Goal: Information Seeking & Learning: Check status

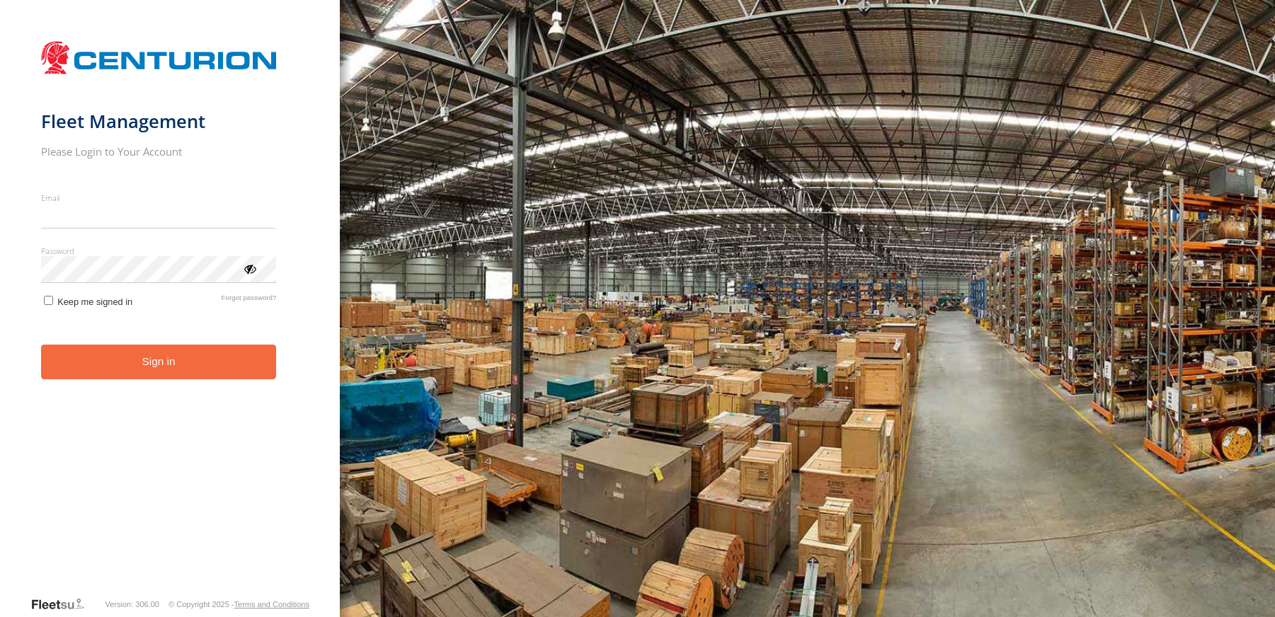
type input "**********"
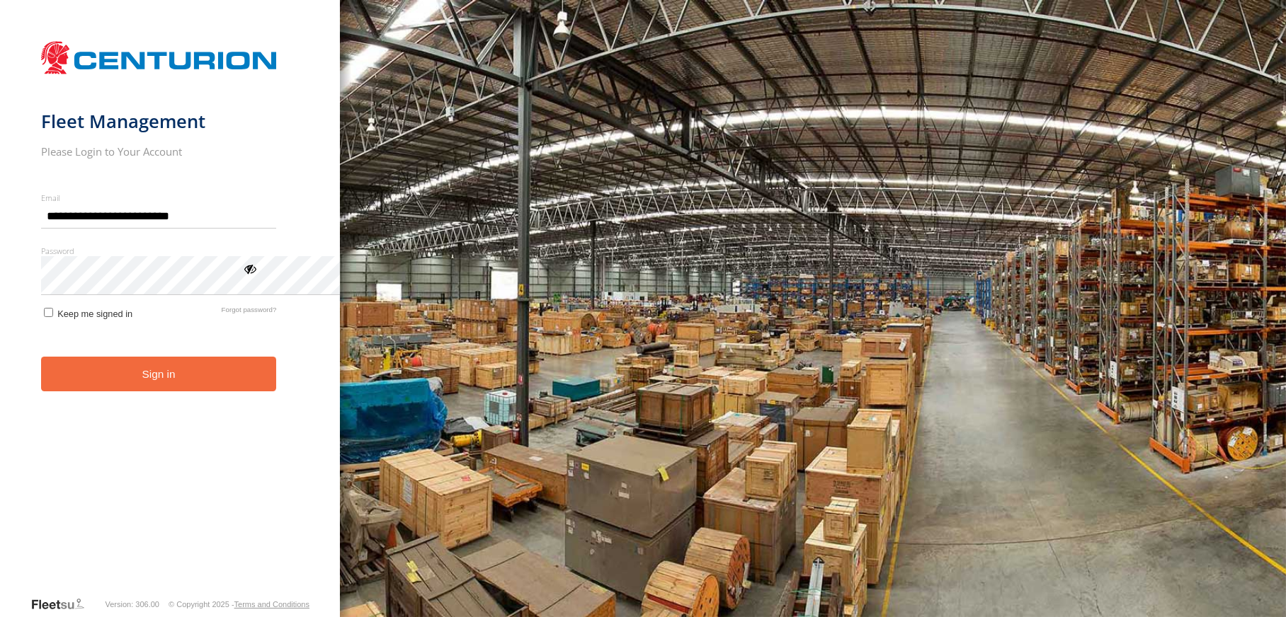
click at [227, 391] on button "Sign in" at bounding box center [159, 374] width 236 height 35
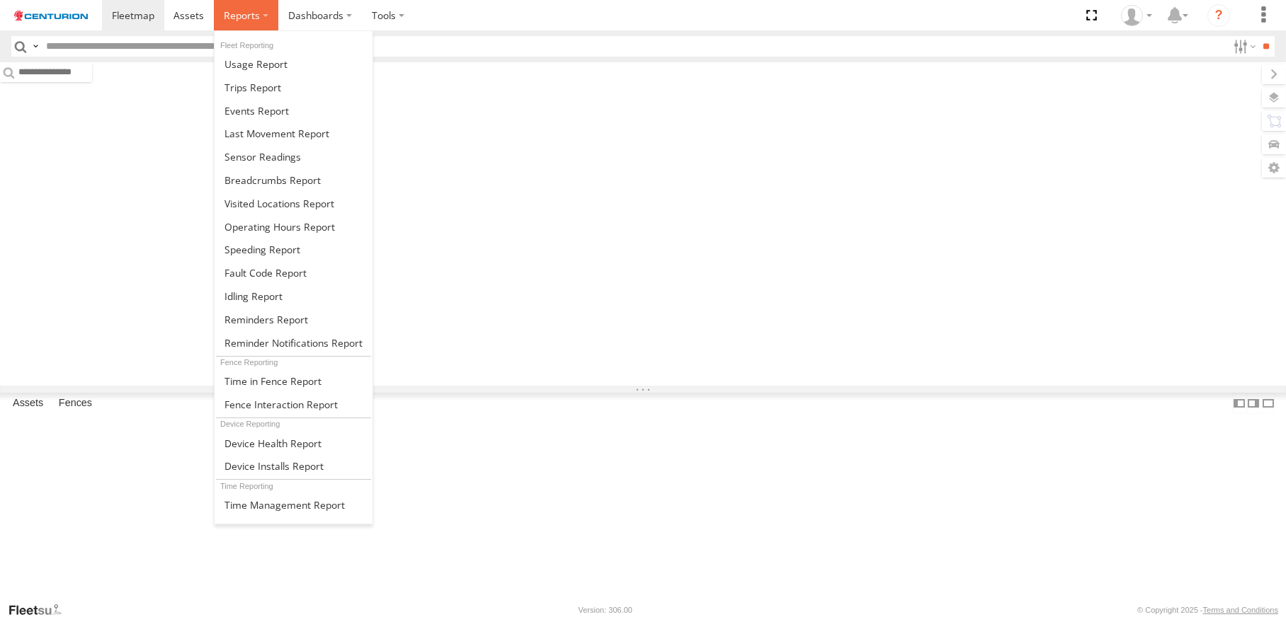
click at [260, 17] on span at bounding box center [242, 14] width 36 height 13
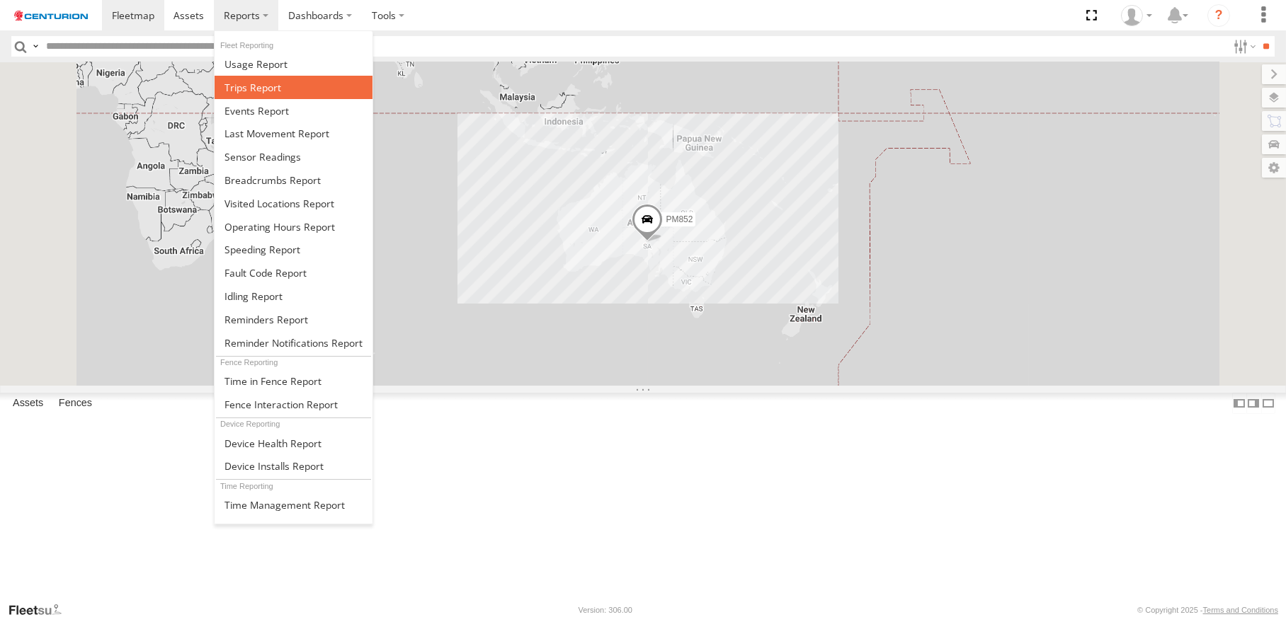
click at [281, 94] on span at bounding box center [252, 87] width 57 height 13
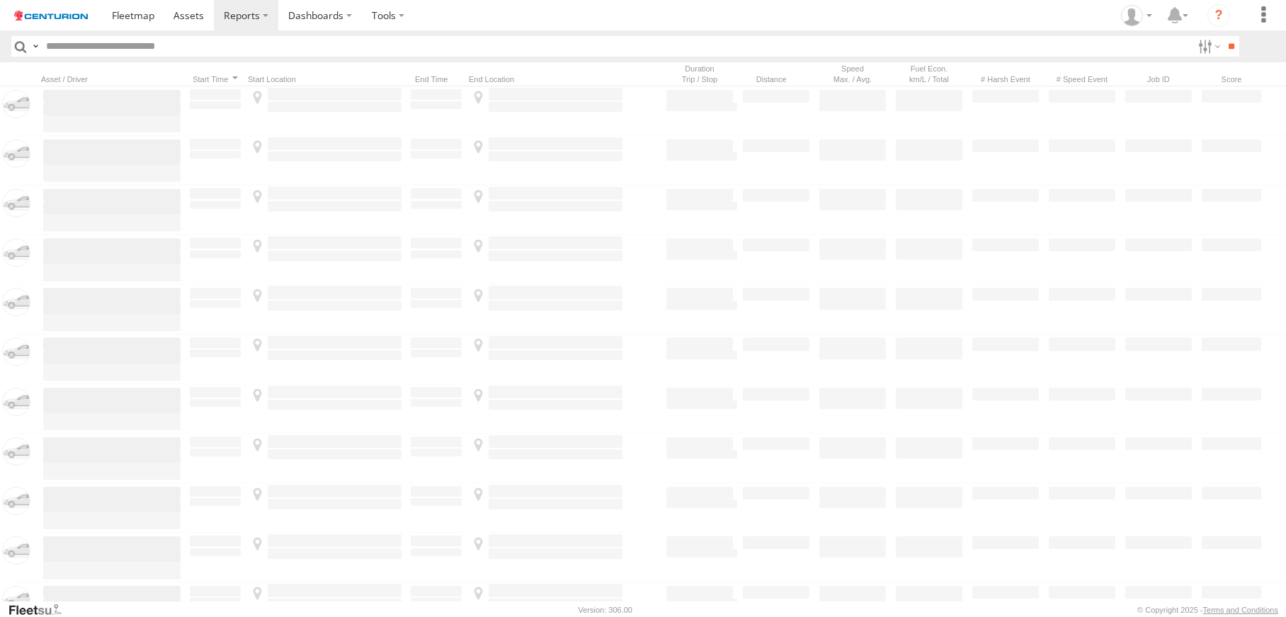
click at [103, 56] on input "text" at bounding box center [616, 46] width 1152 height 21
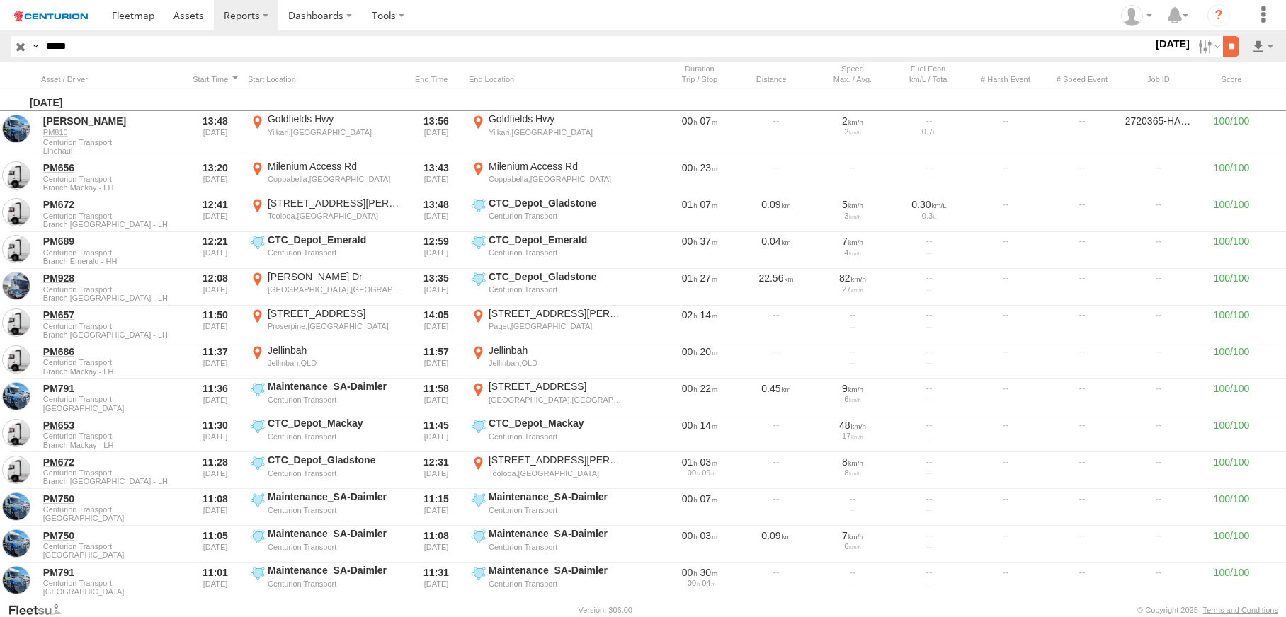
type input "*****"
click at [1223, 56] on input "**" at bounding box center [1231, 46] width 16 height 21
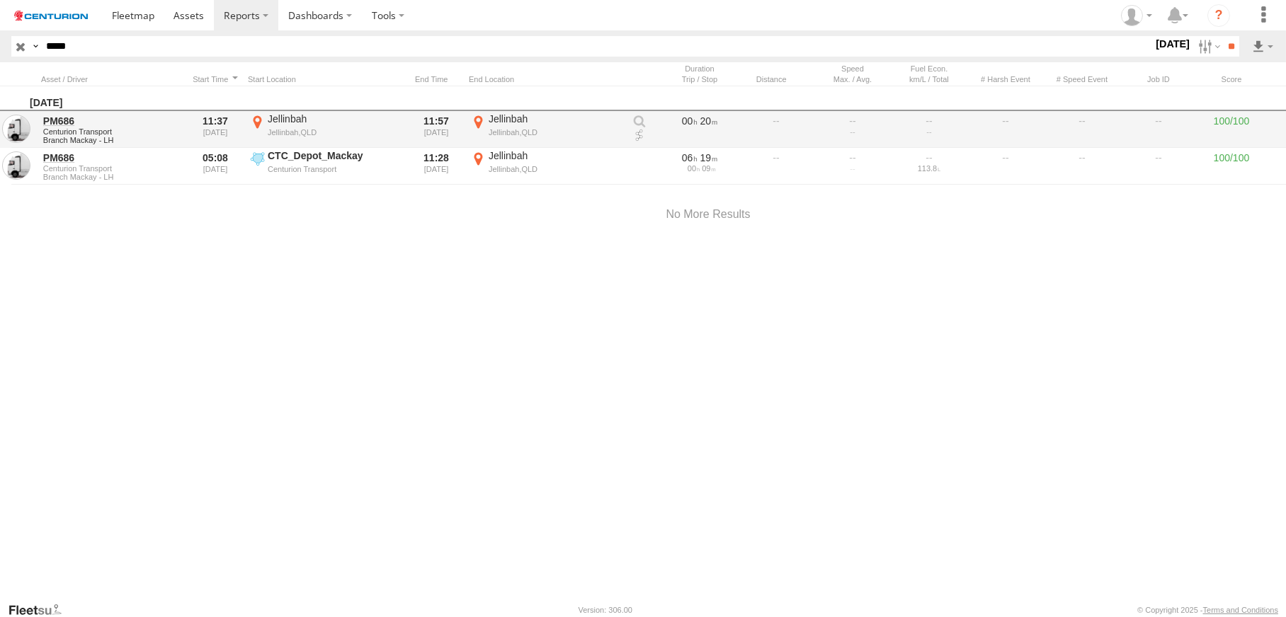
click at [636, 143] on link at bounding box center [639, 136] width 14 height 14
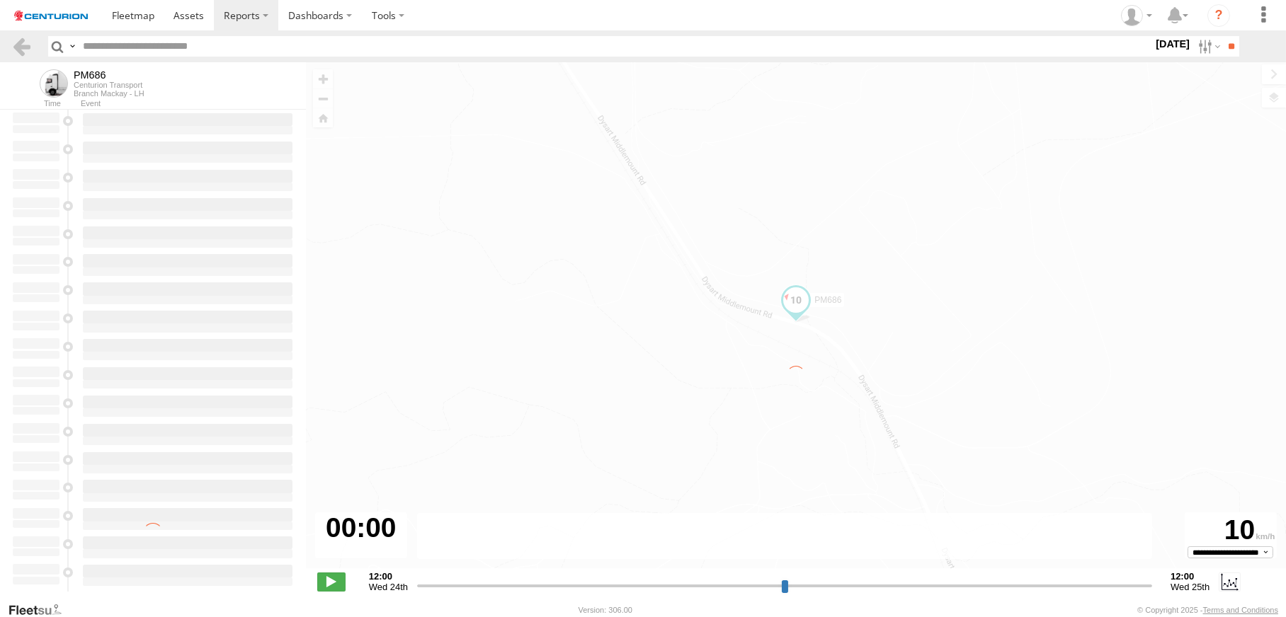
type input "**********"
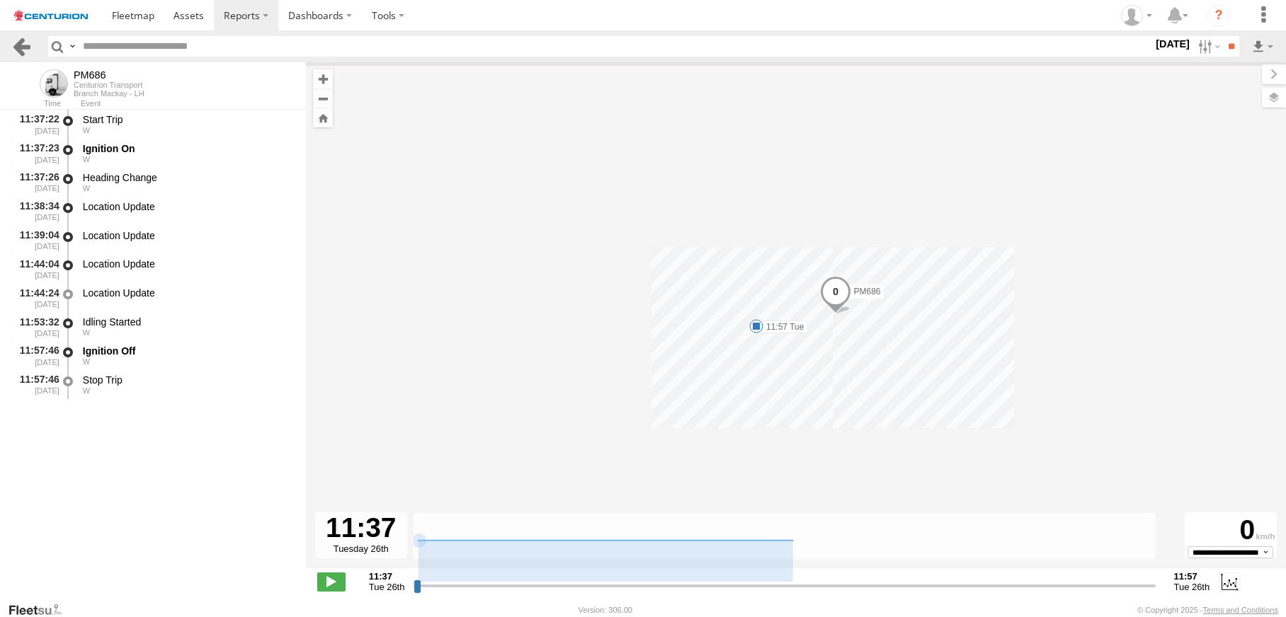
click at [21, 57] on link at bounding box center [21, 46] width 21 height 21
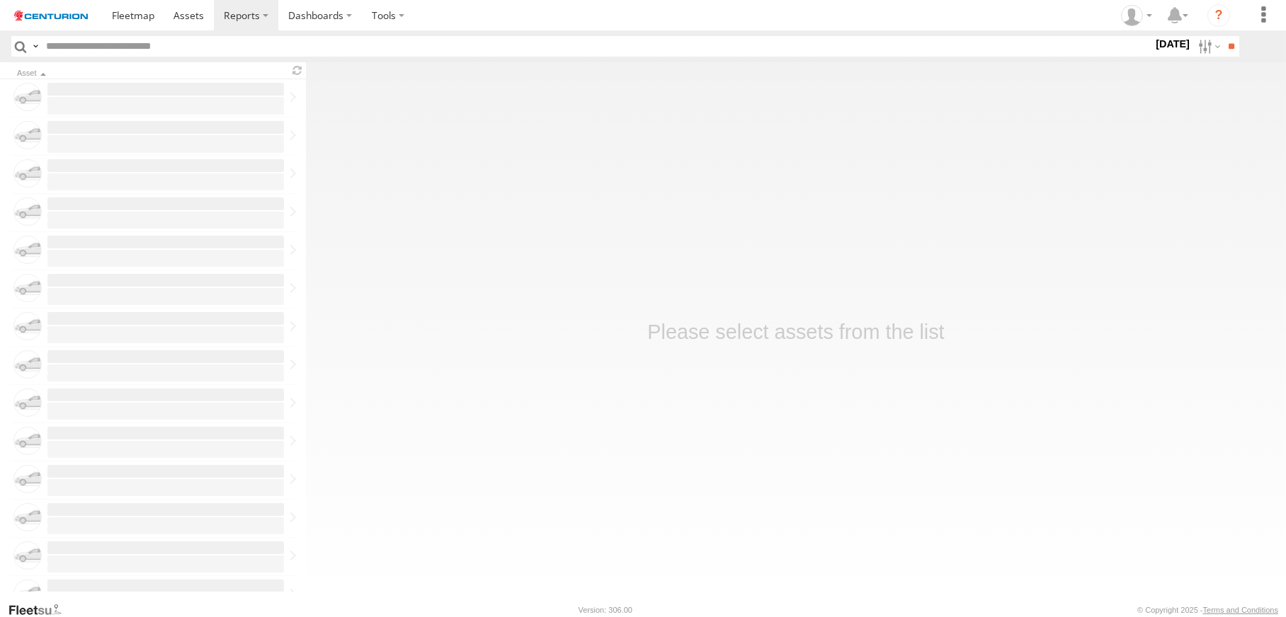
click at [104, 57] on input "text" at bounding box center [596, 46] width 1112 height 21
type input "*****"
click at [1223, 57] on input "**" at bounding box center [1231, 46] width 16 height 21
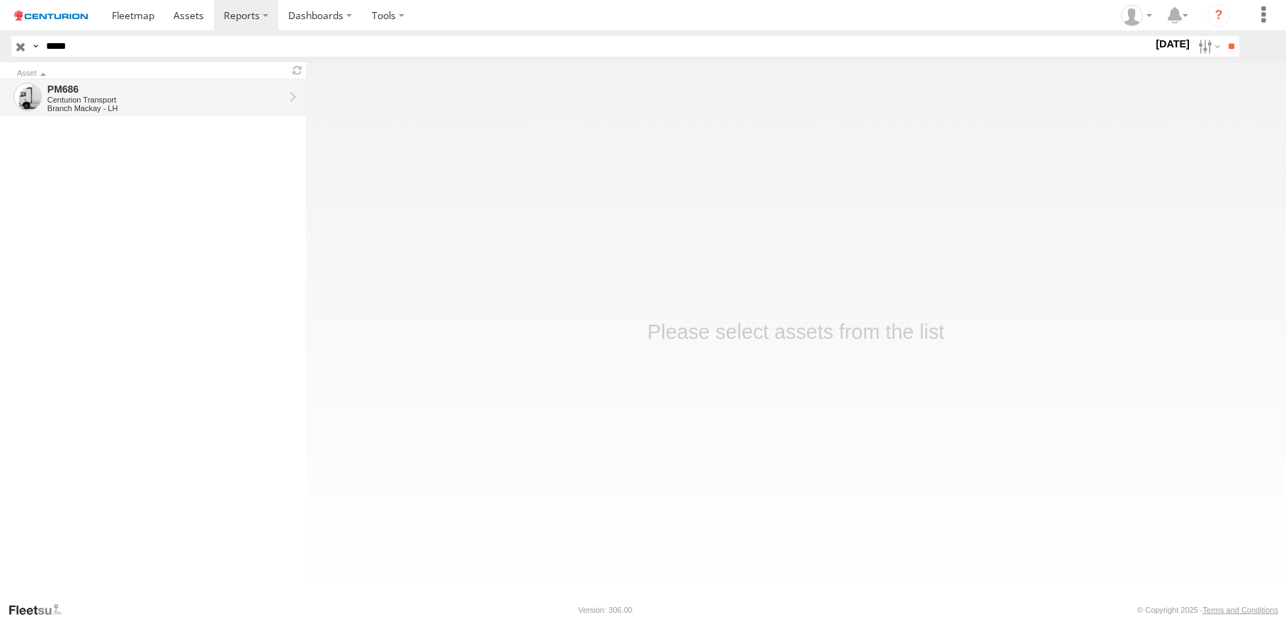
click at [306, 113] on link "PM686 Centurion Transport Branch Mackay - LH" at bounding box center [153, 97] width 306 height 37
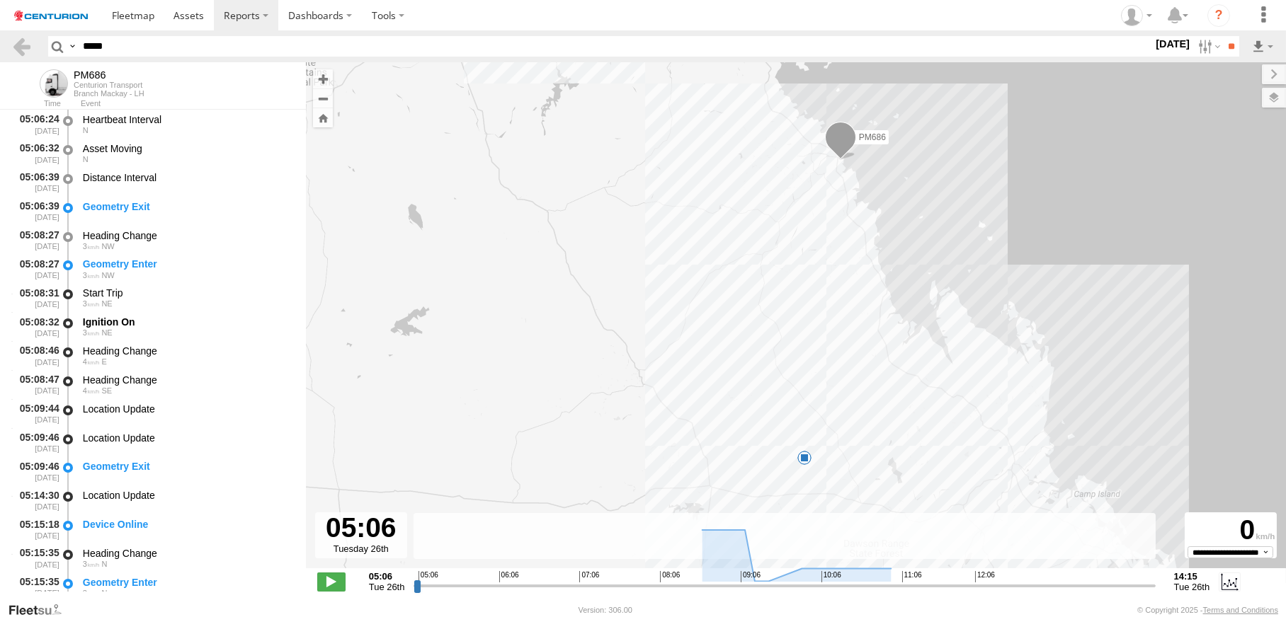
scroll to position [752, 0]
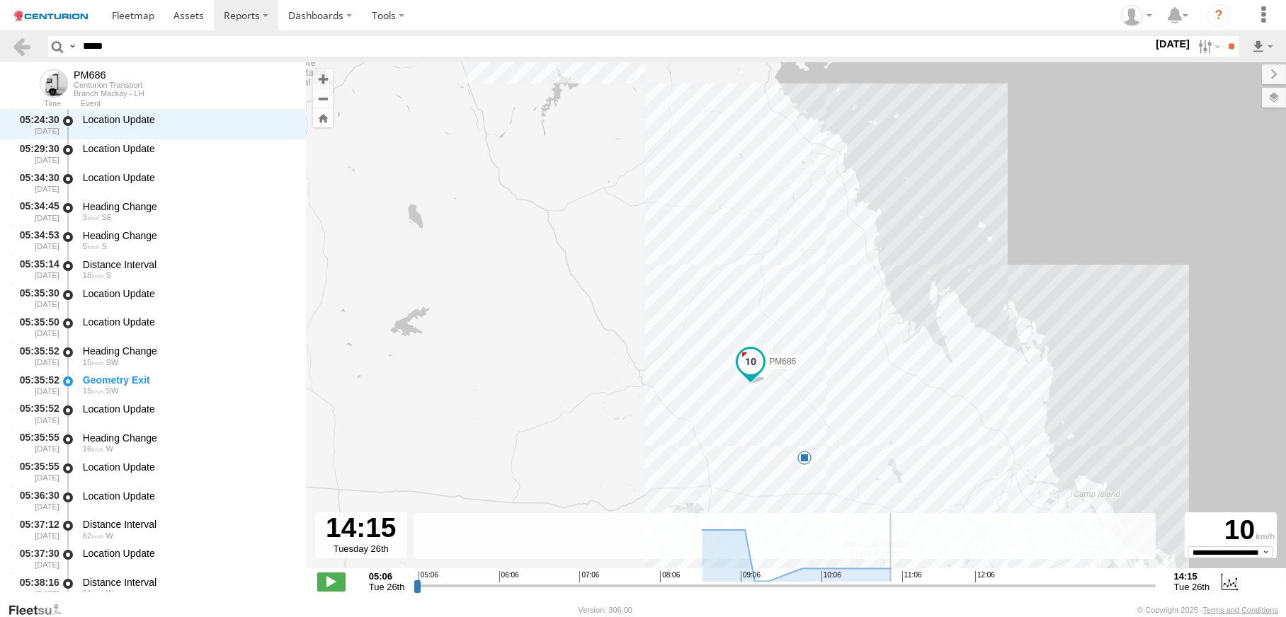
drag, startPoint x: 619, startPoint y: 585, endPoint x: 1092, endPoint y: 582, distance: 472.2
click at [1092, 582] on input "range" at bounding box center [783, 585] width 741 height 13
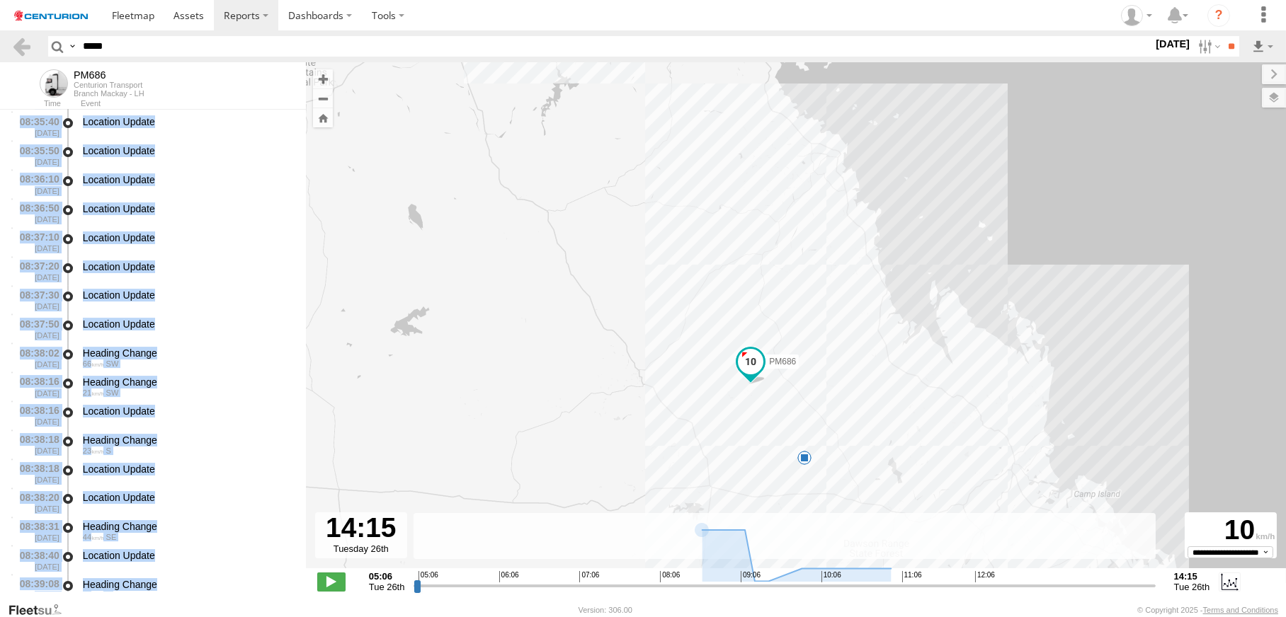
scroll to position [15440, 0]
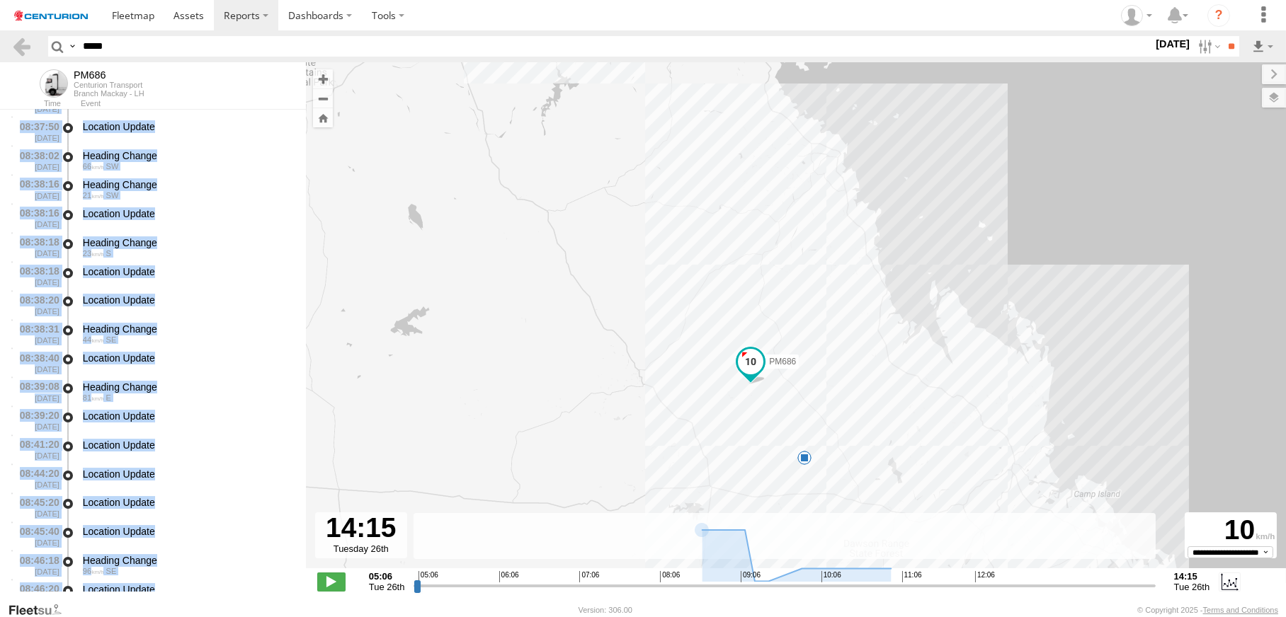
drag, startPoint x: 454, startPoint y: 523, endPoint x: 467, endPoint y: 624, distance: 102.0
click at [467, 617] on html at bounding box center [643, 308] width 1286 height 617
click at [184, 481] on div "Location Update" at bounding box center [188, 474] width 210 height 13
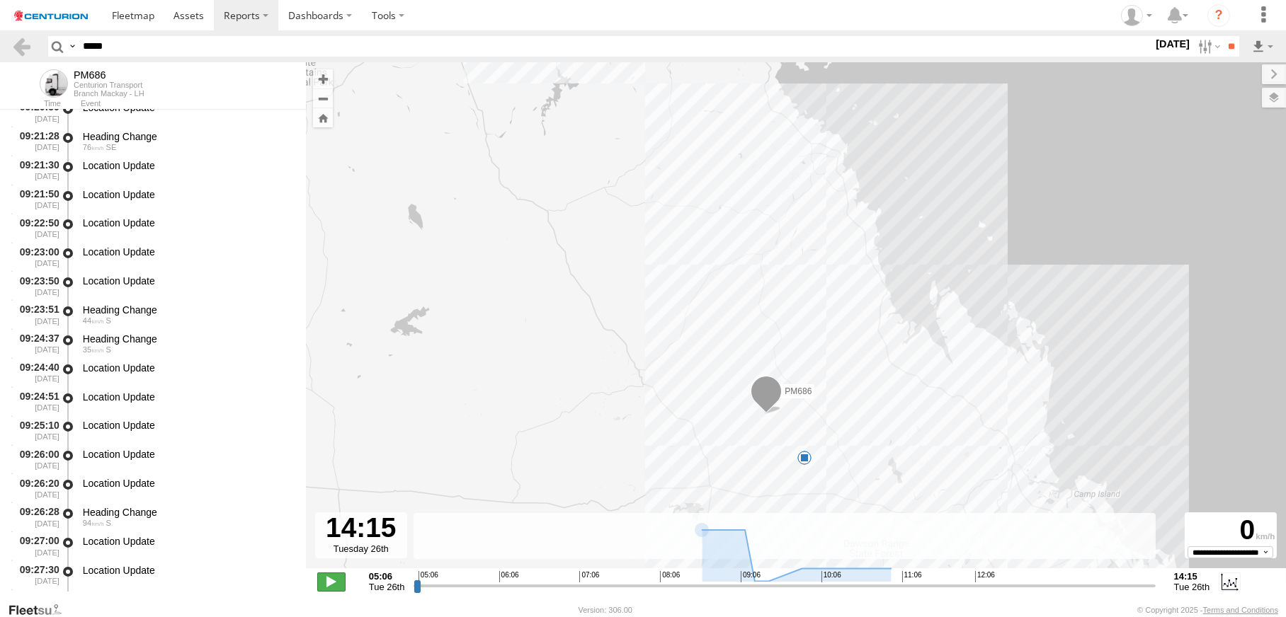
click at [345, 573] on span at bounding box center [331, 582] width 28 height 18
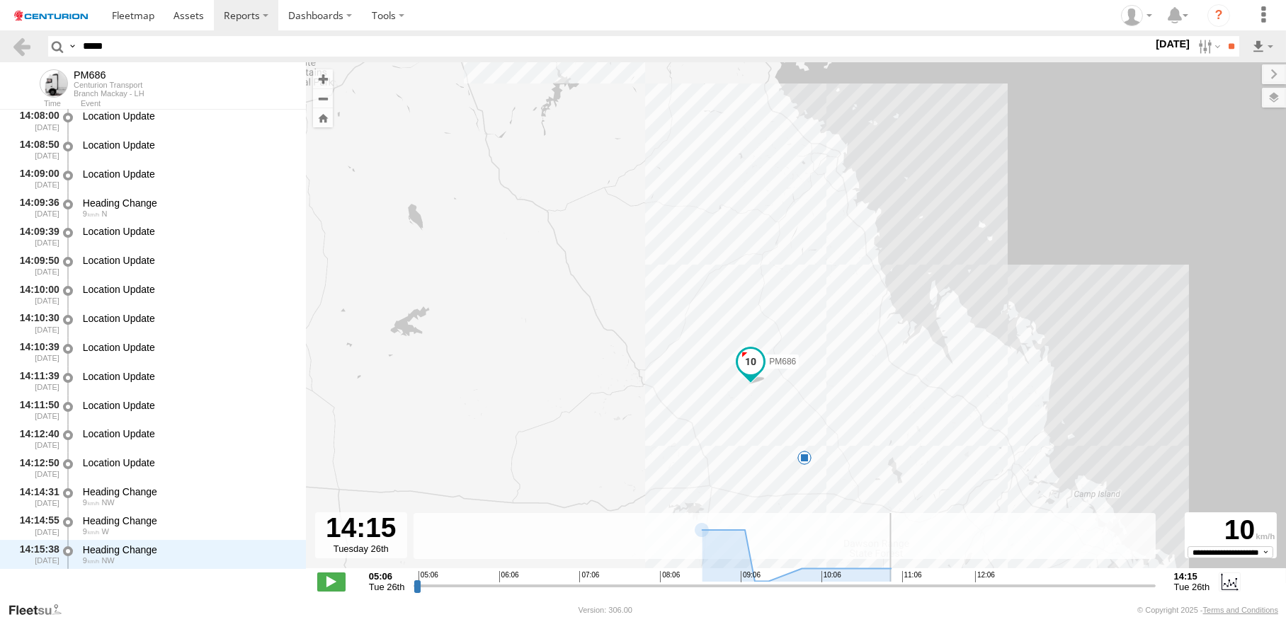
scroll to position [31858, 0]
drag, startPoint x: 622, startPoint y: 577, endPoint x: 1097, endPoint y: 580, distance: 474.3
click at [1097, 580] on input "range" at bounding box center [783, 585] width 741 height 13
click at [763, 368] on span at bounding box center [750, 361] width 25 height 25
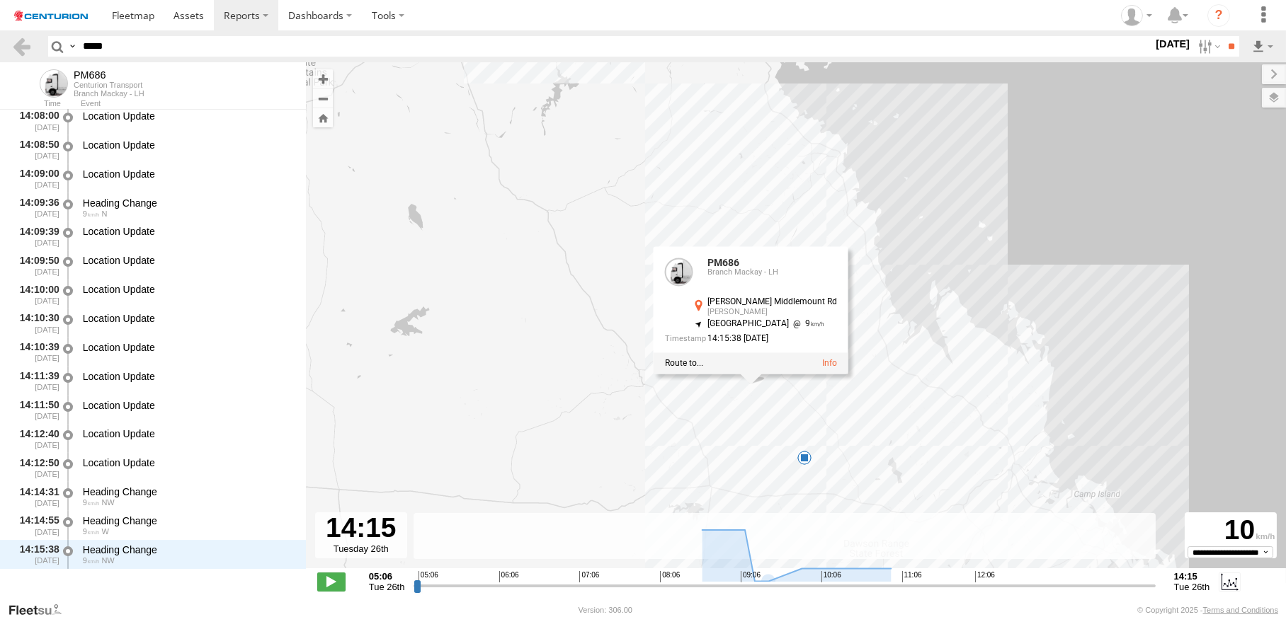
click at [667, 400] on div "PM686 11:28 Tue 11:57 Tue PM686 Branch [GEOGRAPHIC_DATA] - [PERSON_NAME][GEOGRA…" at bounding box center [796, 322] width 980 height 521
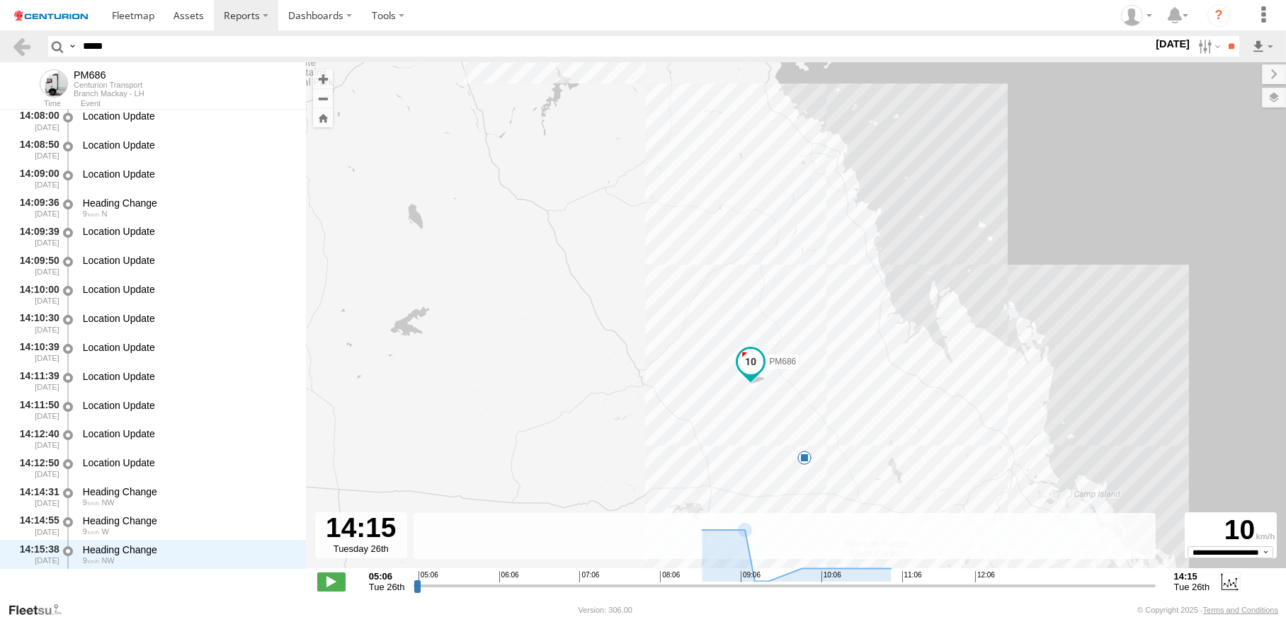
click at [811, 460] on div "PM686 11:28 Tue 11:57 Tue" at bounding box center [796, 322] width 980 height 521
click at [875, 385] on div "PM686 11:28 Tue 11:57 Tue" at bounding box center [796, 322] width 980 height 521
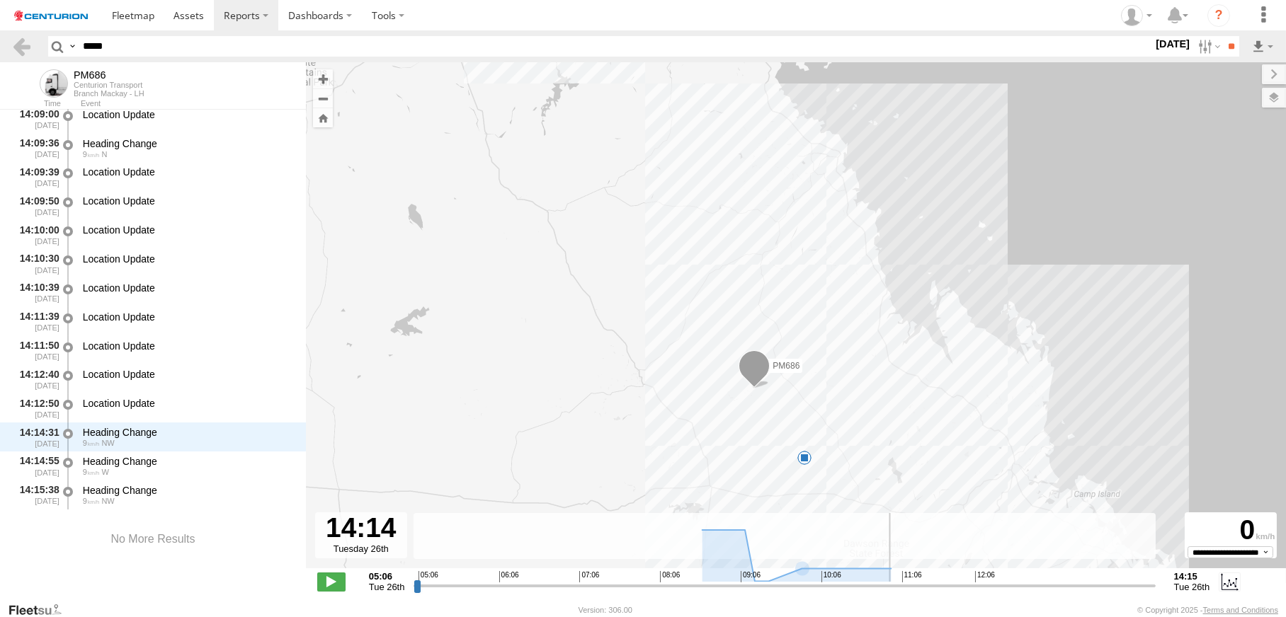
scroll to position [31948, 0]
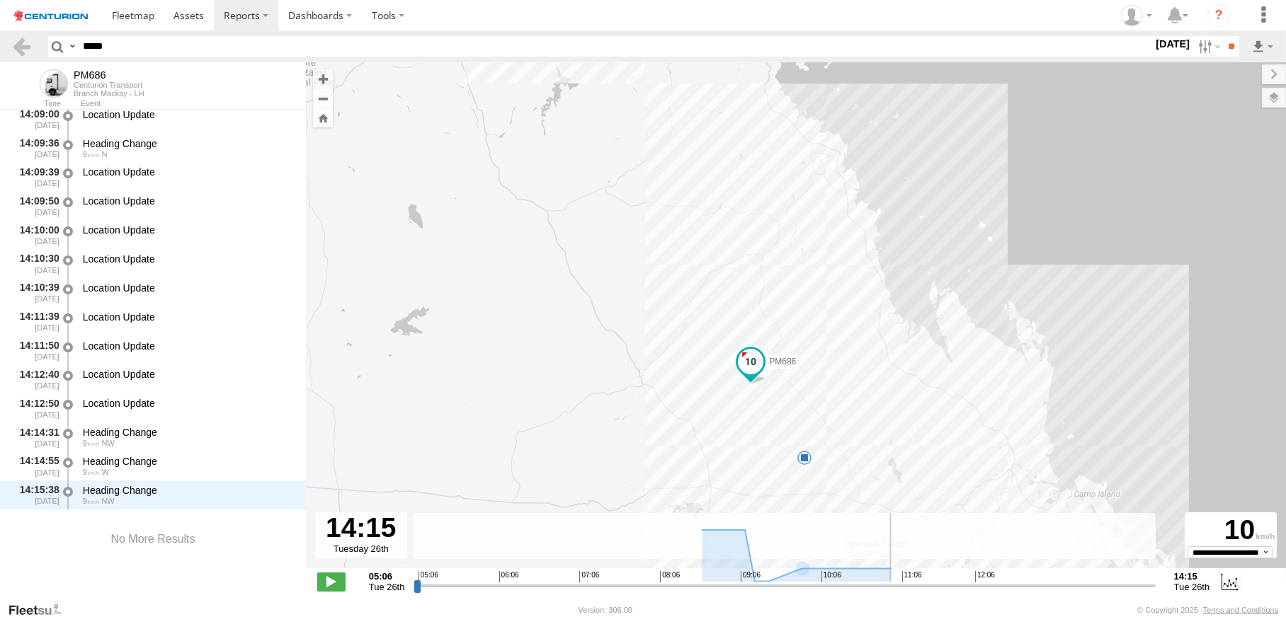
drag, startPoint x: 1090, startPoint y: 578, endPoint x: 1091, endPoint y: 588, distance: 9.9
click at [1091, 588] on input "range" at bounding box center [783, 585] width 741 height 13
drag, startPoint x: 891, startPoint y: 413, endPoint x: 880, endPoint y: 415, distance: 10.7
click at [891, 413] on div "PM686 11:28 Tue 11:57 Tue" at bounding box center [796, 322] width 980 height 521
click at [902, 384] on div "PM686 11:28 Tue 11:57 Tue" at bounding box center [796, 322] width 980 height 521
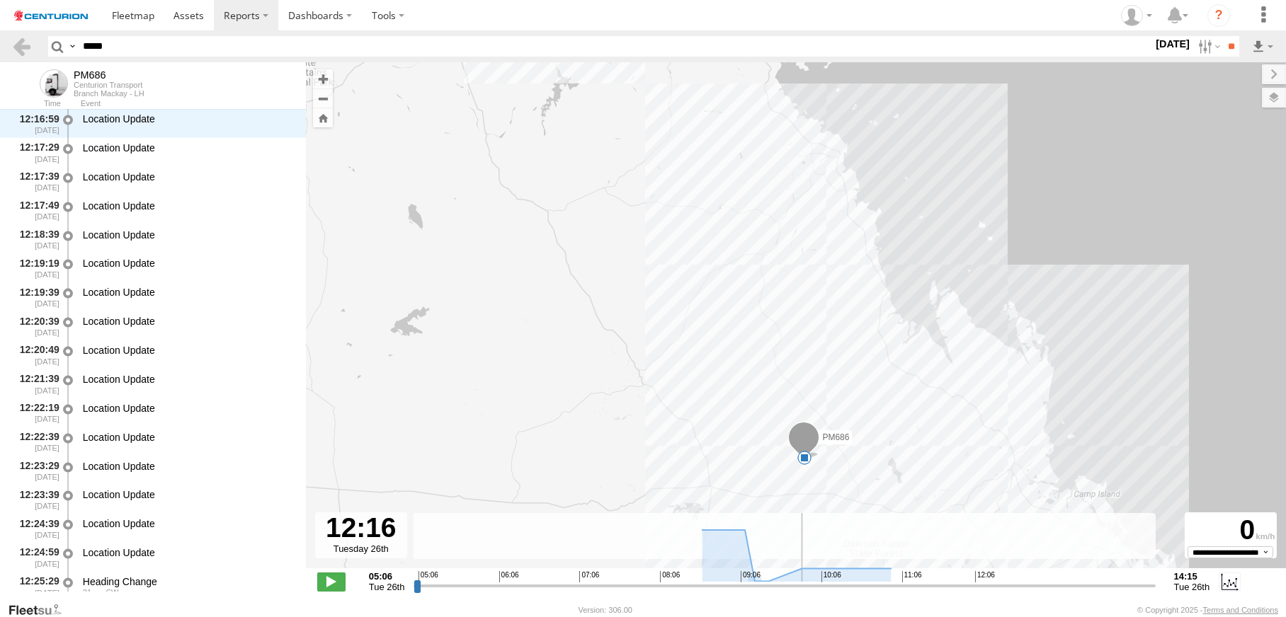
drag, startPoint x: 1090, startPoint y: 588, endPoint x: 988, endPoint y: 596, distance: 102.2
type input "**********"
click at [988, 593] on input "range" at bounding box center [783, 585] width 741 height 13
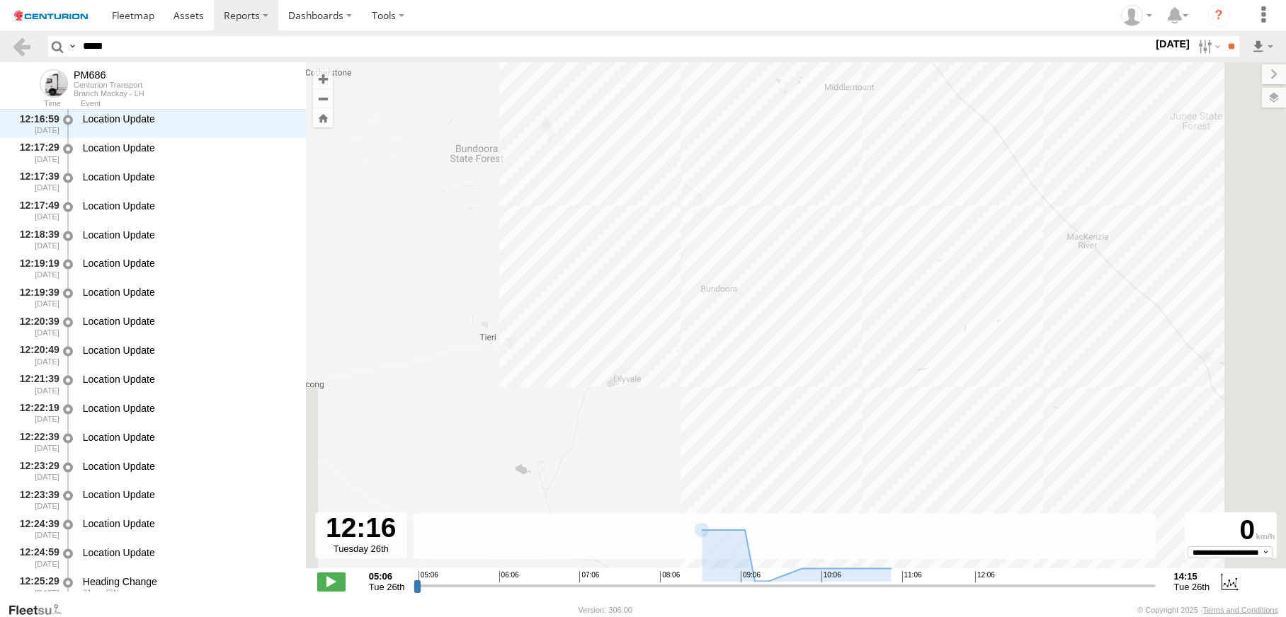
drag, startPoint x: 936, startPoint y: 462, endPoint x: 862, endPoint y: 219, distance: 253.7
click at [862, 219] on div "PM686 11:28 Tue 11:57 Tue" at bounding box center [796, 322] width 980 height 521
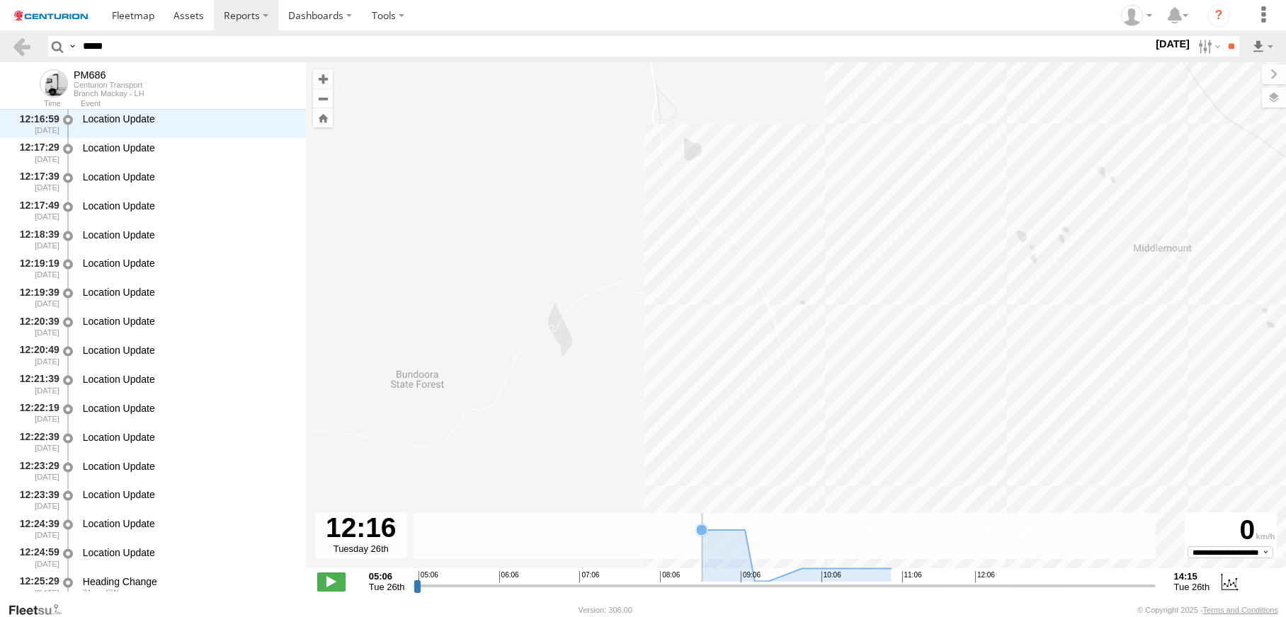
drag, startPoint x: 627, startPoint y: 182, endPoint x: 852, endPoint y: 522, distance: 408.2
click at [852, 522] on div "← Move left → Move right ↑ Move up ↓ Move down + Zoom in - Zoom out Home Jump l…" at bounding box center [796, 331] width 980 height 539
drag, startPoint x: 927, startPoint y: 227, endPoint x: 951, endPoint y: 524, distance: 297.7
click at [951, 524] on div "← Move left → Move right ↑ Move up ↓ Move down + Zoom in - Zoom out Home Jump l…" at bounding box center [796, 331] width 980 height 539
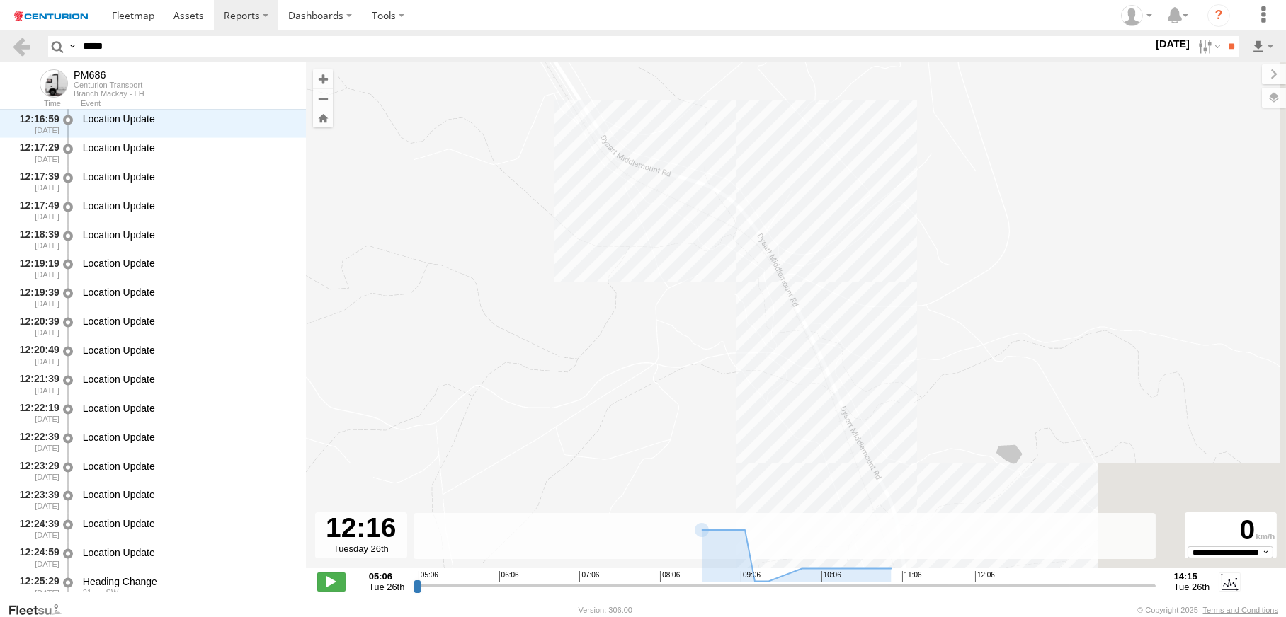
drag, startPoint x: 714, startPoint y: 320, endPoint x: 518, endPoint y: 136, distance: 269.0
click at [518, 136] on div "PM686 11:28 Tue 11:57 Tue" at bounding box center [796, 322] width 980 height 521
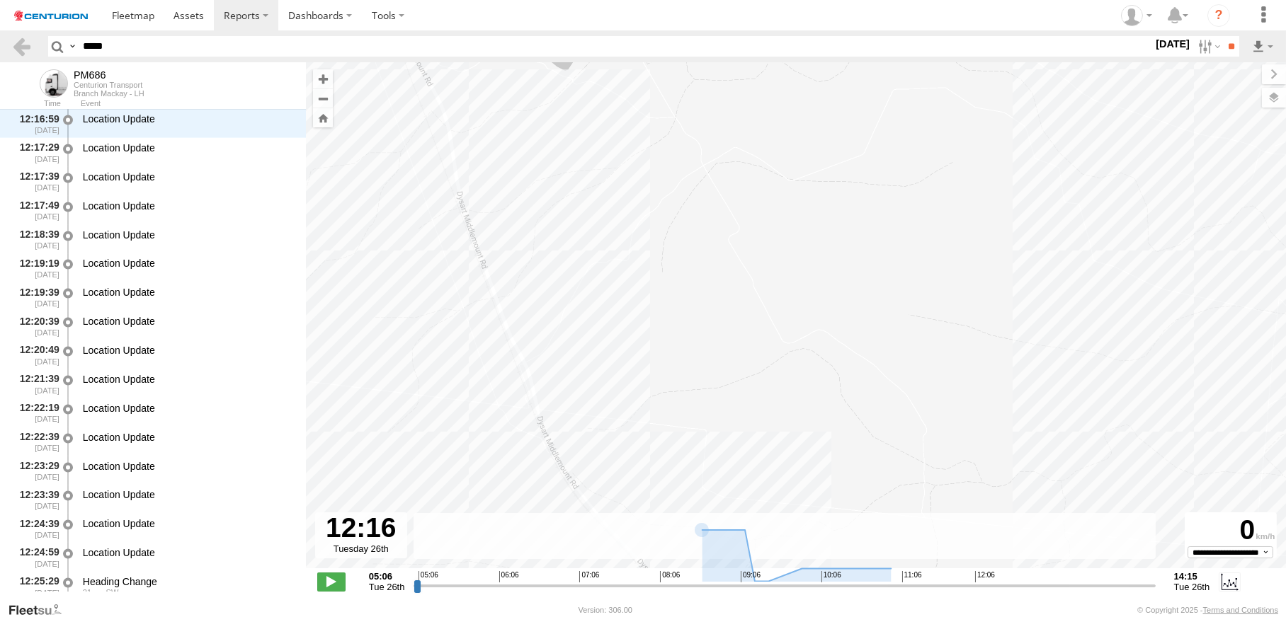
drag, startPoint x: 978, startPoint y: 382, endPoint x: 522, endPoint y: -41, distance: 621.2
click at [522, 0] on html at bounding box center [643, 308] width 1286 height 617
drag, startPoint x: 776, startPoint y: 435, endPoint x: 579, endPoint y: 38, distance: 442.6
click at [579, 38] on body "?" at bounding box center [643, 308] width 1286 height 617
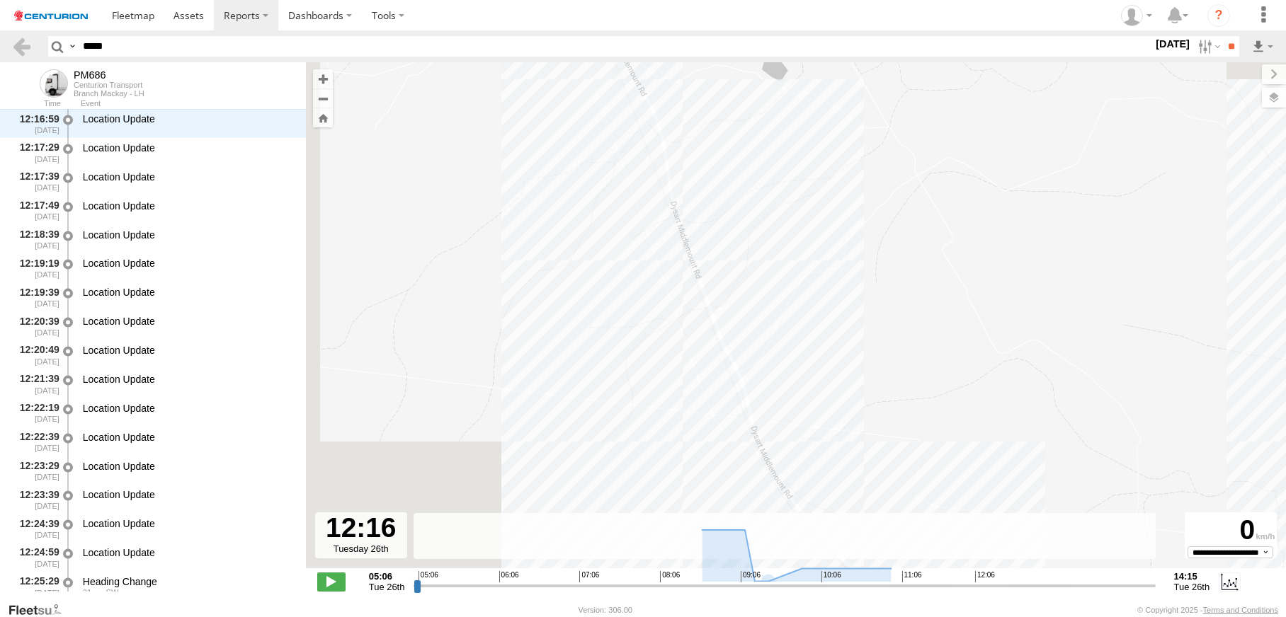
drag, startPoint x: 687, startPoint y: 205, endPoint x: 1102, endPoint y: 636, distance: 599.3
click at [1102, 617] on html at bounding box center [643, 308] width 1286 height 617
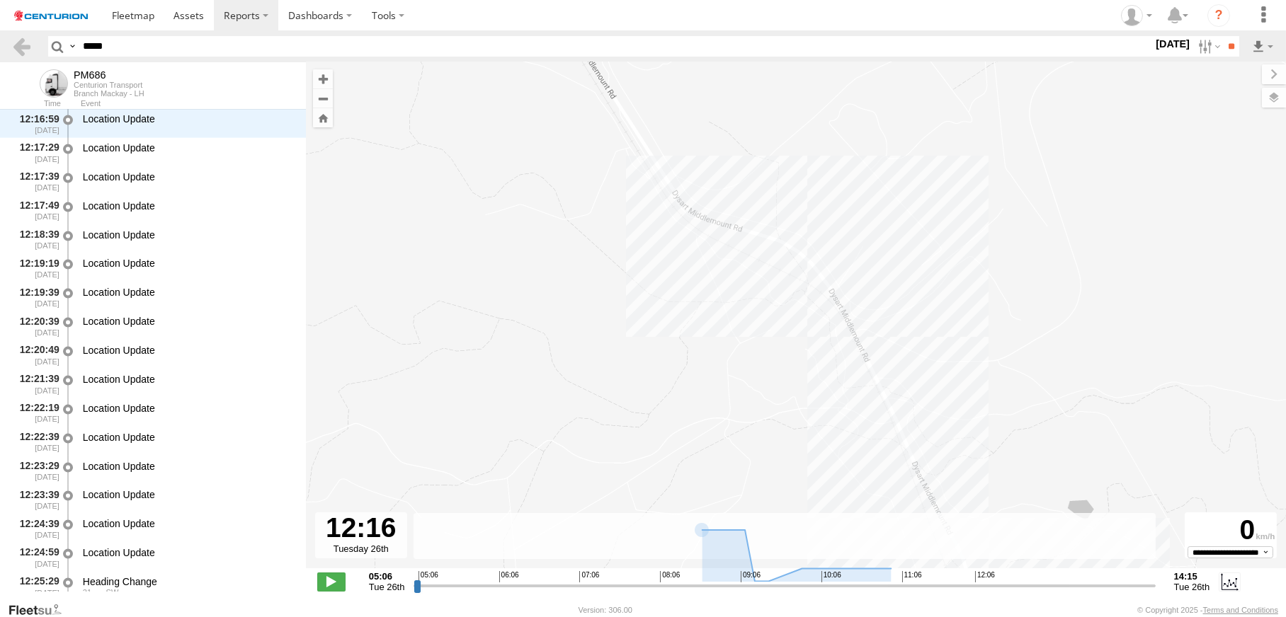
drag, startPoint x: 646, startPoint y: 198, endPoint x: 951, endPoint y: 632, distance: 531.1
click at [951, 617] on html at bounding box center [643, 308] width 1286 height 617
drag, startPoint x: 689, startPoint y: 265, endPoint x: 832, endPoint y: 425, distance: 214.6
click at [832, 425] on div "PM686 11:28 Tue 11:57 Tue" at bounding box center [796, 322] width 980 height 521
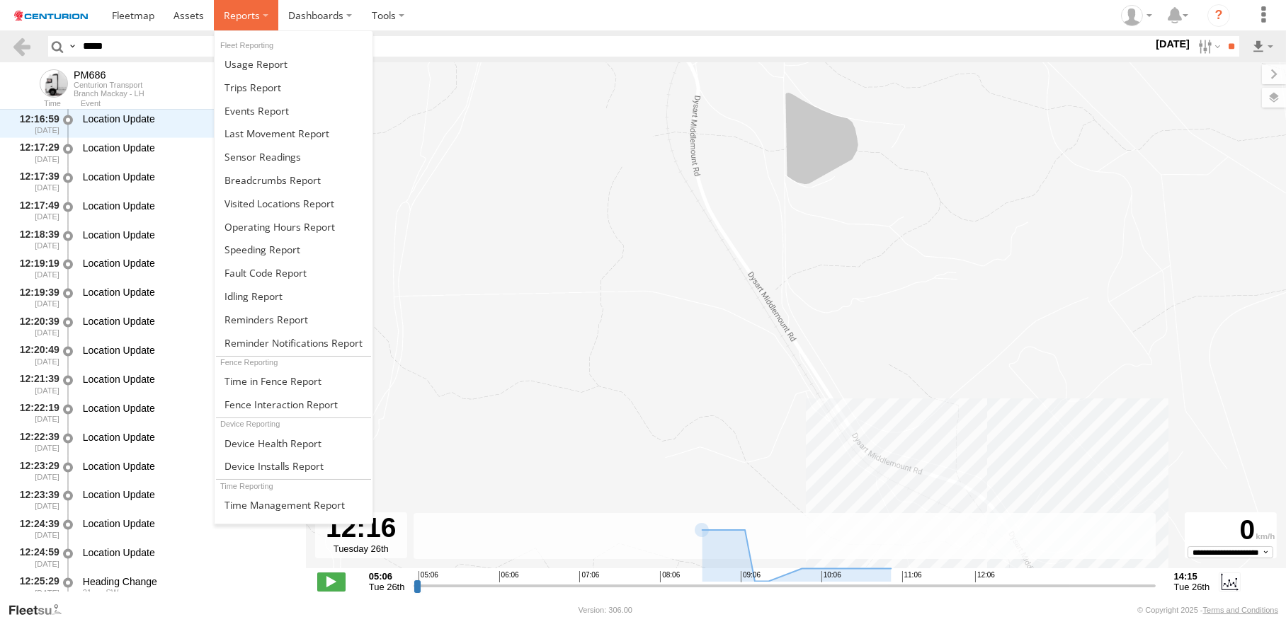
click at [260, 22] on span at bounding box center [242, 14] width 36 height 13
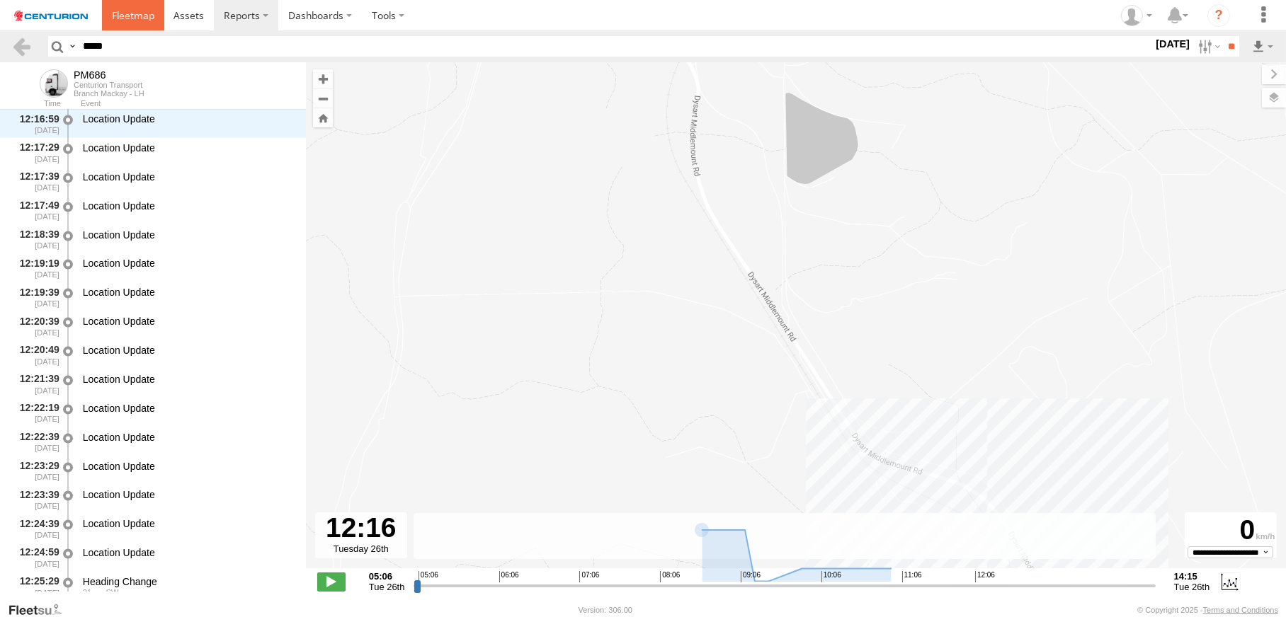
click at [154, 22] on span at bounding box center [133, 14] width 42 height 13
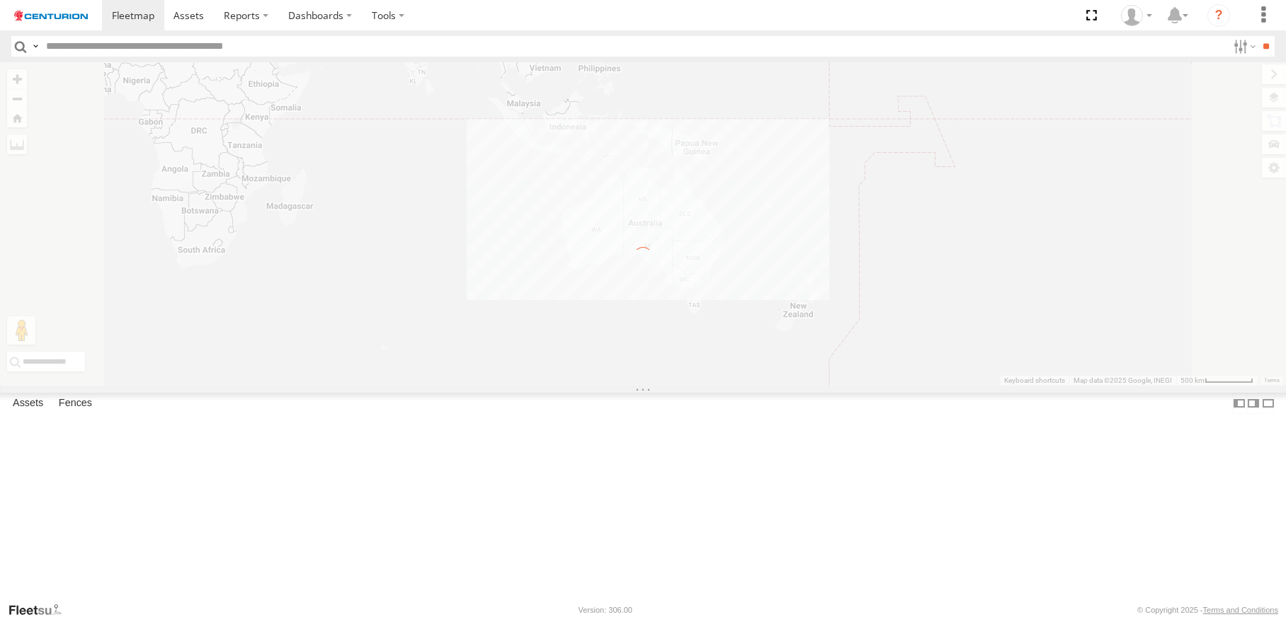
click at [128, 57] on input "text" at bounding box center [633, 46] width 1187 height 21
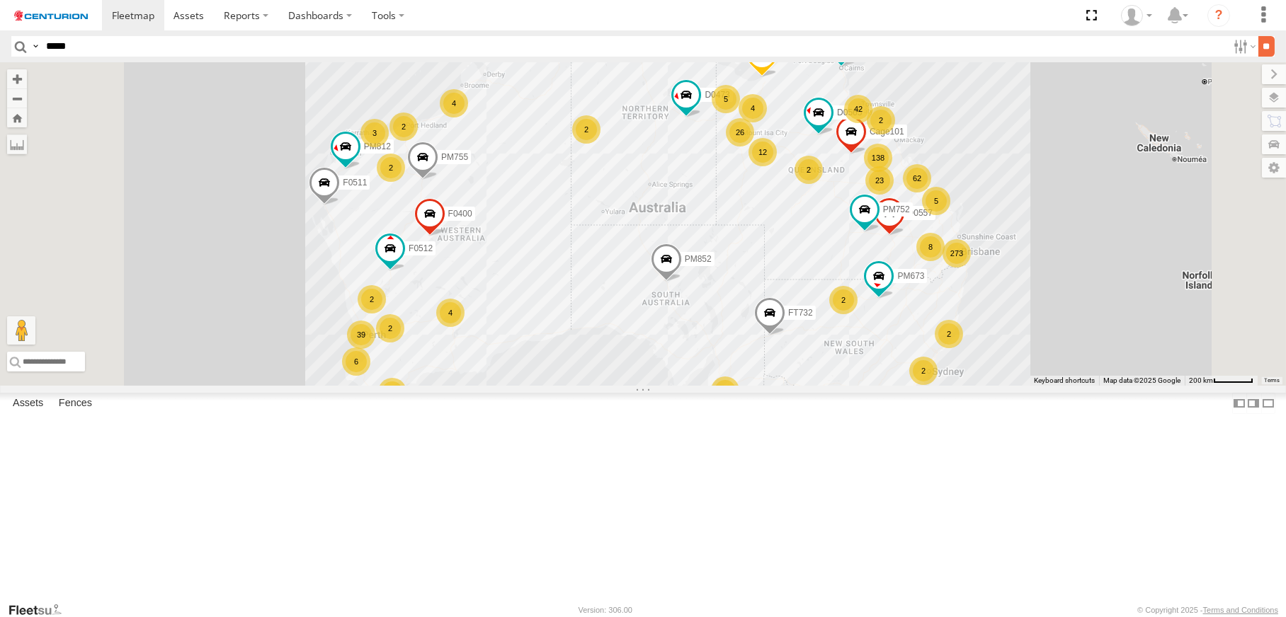
type input "*****"
click at [1258, 57] on input "**" at bounding box center [1266, 46] width 16 height 21
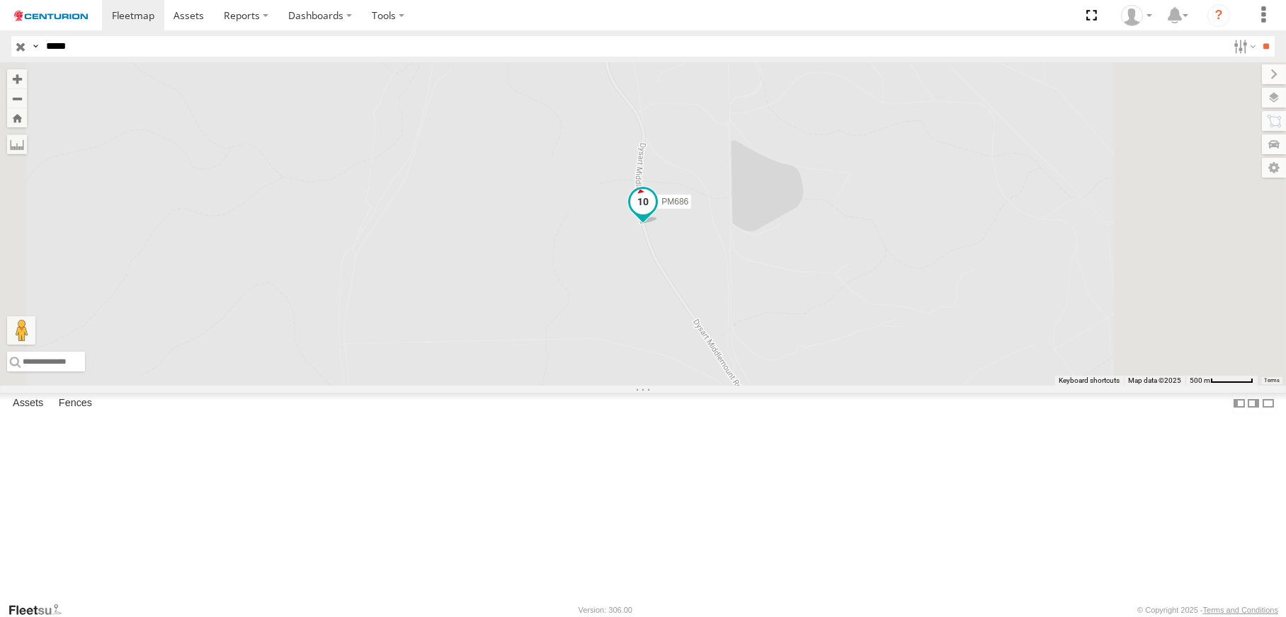
click at [656, 215] on span at bounding box center [642, 201] width 25 height 25
click at [1116, 386] on div "PM686 PM686 Branch Mackay - LH Dysart Middlemount Rd Dysart -22.74999 , 148.451…" at bounding box center [643, 224] width 1286 height 324
drag, startPoint x: 874, startPoint y: 270, endPoint x: 987, endPoint y: 636, distance: 383.8
click at [987, 617] on html at bounding box center [643, 308] width 1286 height 617
drag, startPoint x: 942, startPoint y: 362, endPoint x: 966, endPoint y: 542, distance: 182.2
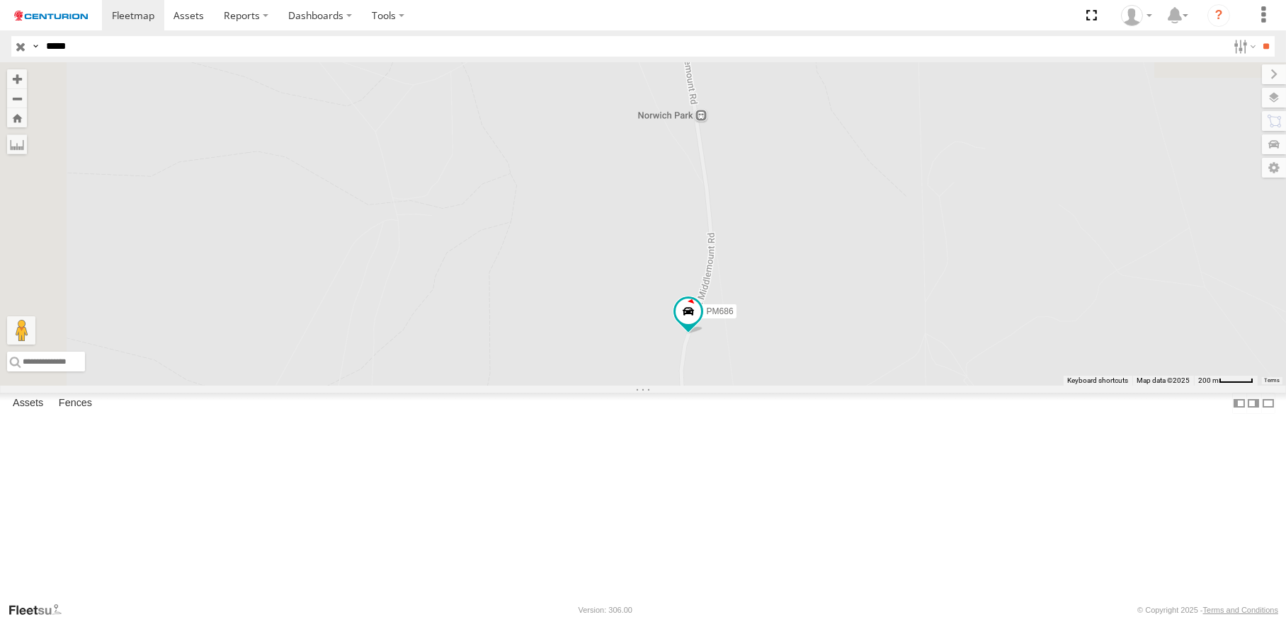
click at [966, 386] on div "PM686" at bounding box center [643, 224] width 1286 height 324
click at [721, 261] on span at bounding box center [707, 248] width 25 height 25
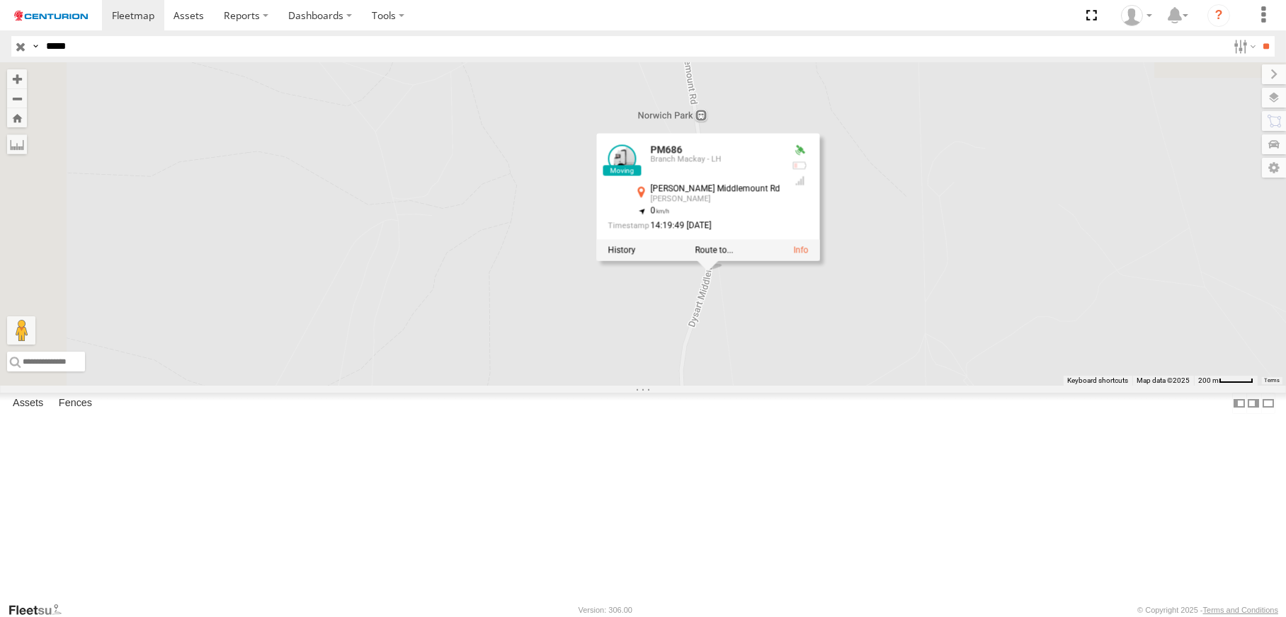
click at [1064, 328] on div "PM686 PM686 Branch Mackay - LH Dysart Middlemount Rd Dysart -22.74646 , 148.453…" at bounding box center [643, 224] width 1286 height 324
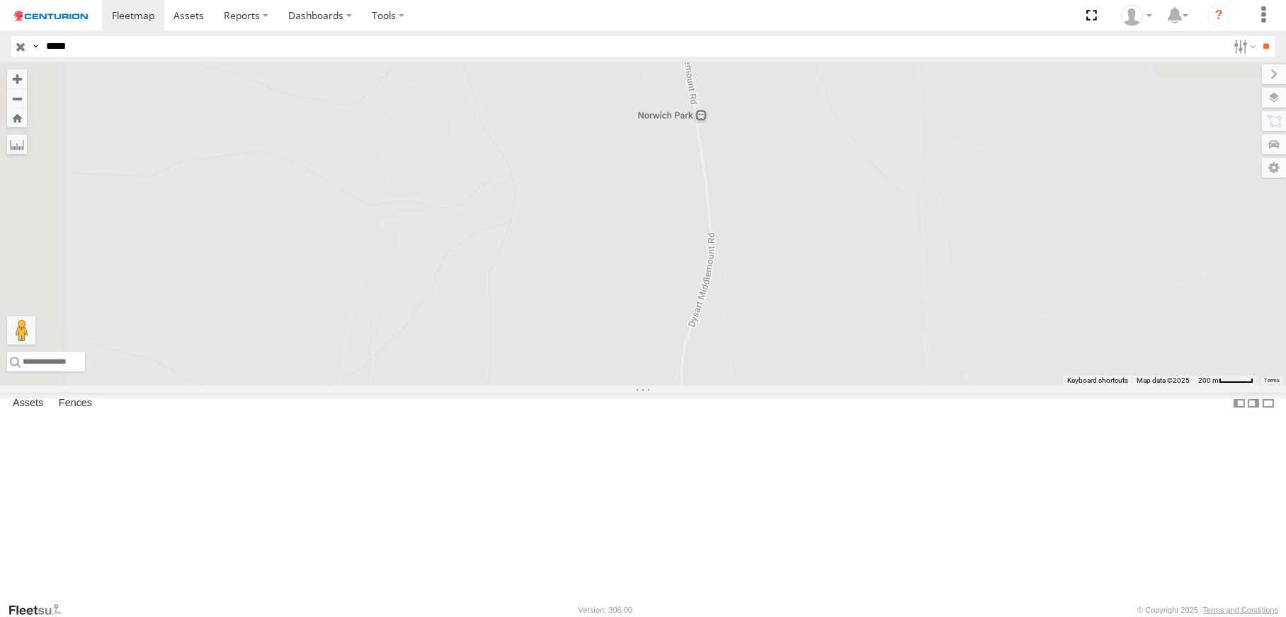
click at [985, 302] on div "PM686" at bounding box center [643, 224] width 1286 height 324
drag, startPoint x: 770, startPoint y: 253, endPoint x: 774, endPoint y: 401, distance: 148.0
click at [774, 386] on div "PM686" at bounding box center [643, 224] width 1286 height 324
drag, startPoint x: 1024, startPoint y: 369, endPoint x: 1087, endPoint y: 469, distance: 119.0
click at [1087, 386] on div "PM686" at bounding box center [643, 224] width 1286 height 324
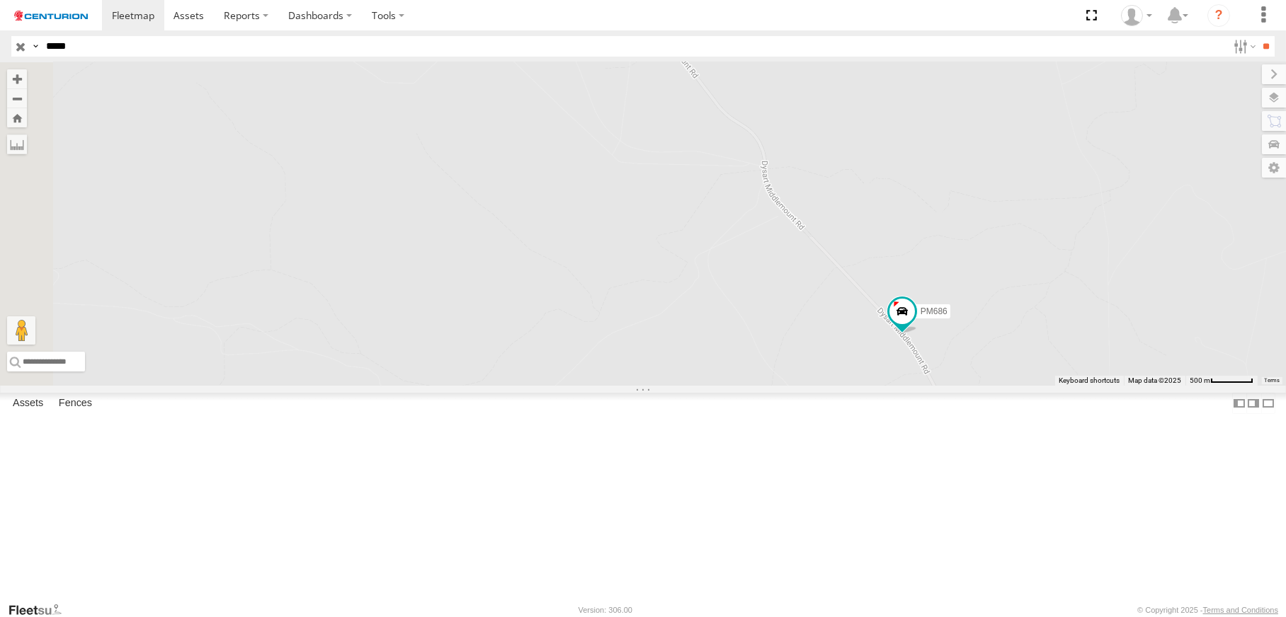
drag, startPoint x: 848, startPoint y: 300, endPoint x: 986, endPoint y: 481, distance: 227.3
click at [986, 386] on div "PM686" at bounding box center [643, 224] width 1286 height 324
click at [888, 386] on div "PM686" at bounding box center [643, 224] width 1286 height 324
